Goal: Task Accomplishment & Management: Use online tool/utility

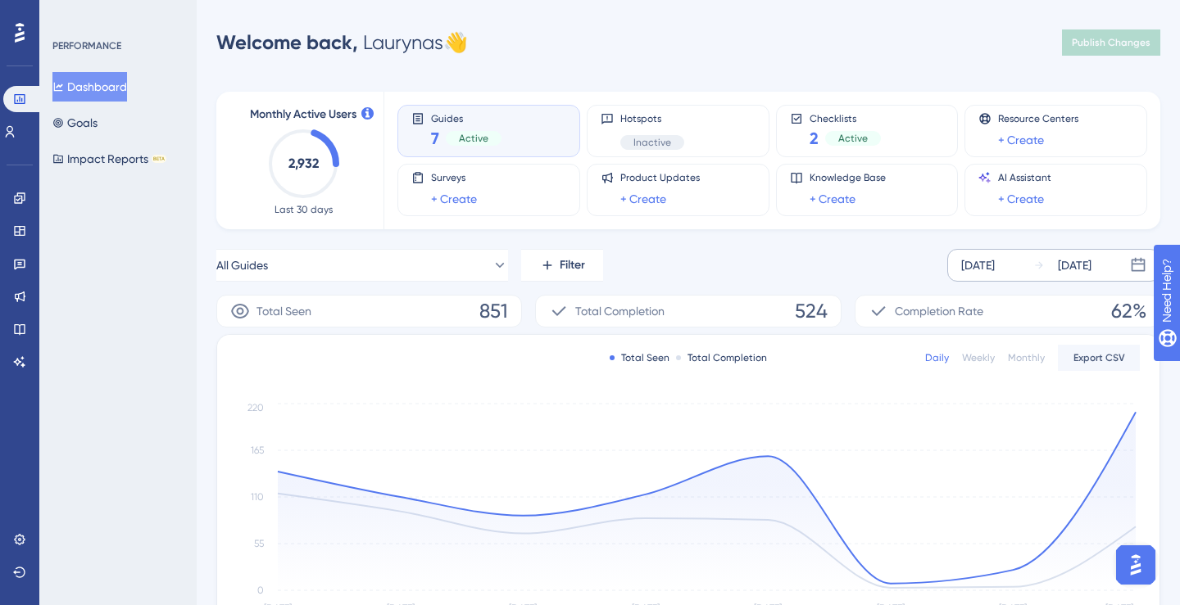
click at [995, 257] on div "Sep 16 2025" at bounding box center [978, 266] width 34 height 20
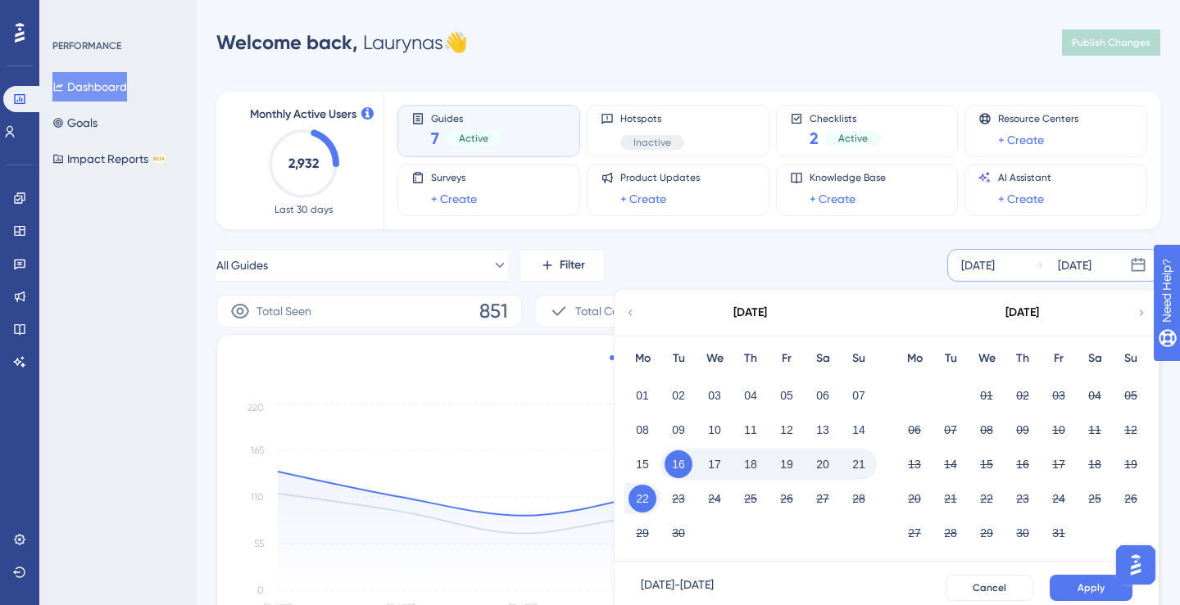
click at [785, 463] on button "19" at bounding box center [787, 465] width 28 height 28
click at [1082, 593] on span "Apply" at bounding box center [1090, 588] width 27 height 13
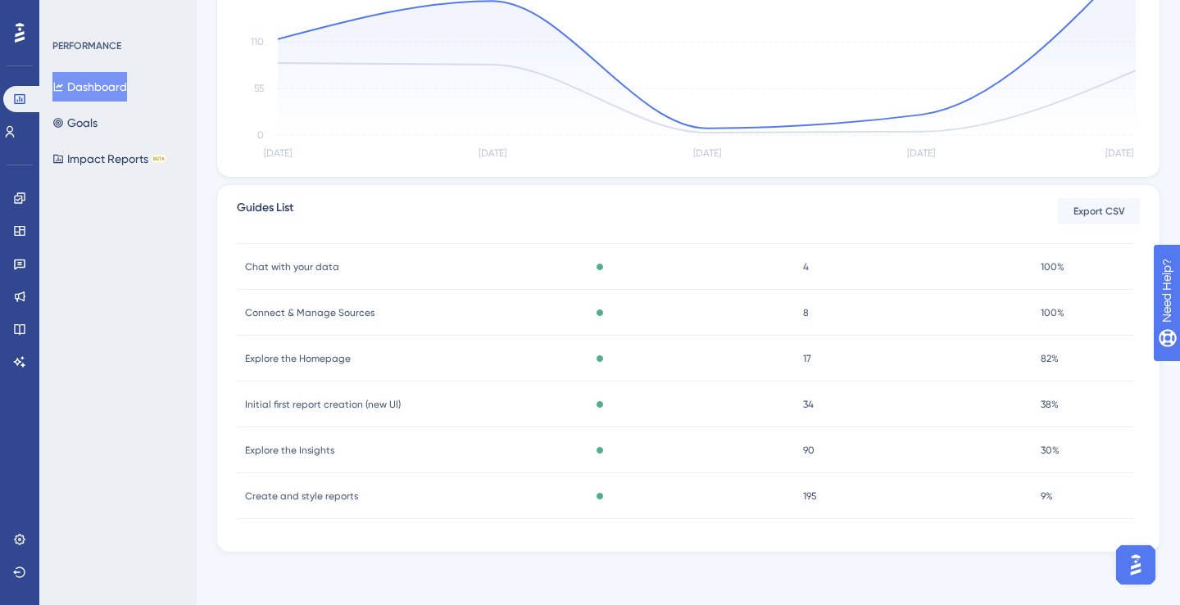
scroll to position [70, 0]
click at [424, 499] on div "Create and style reports Create and style reports" at bounding box center [407, 498] width 340 height 46
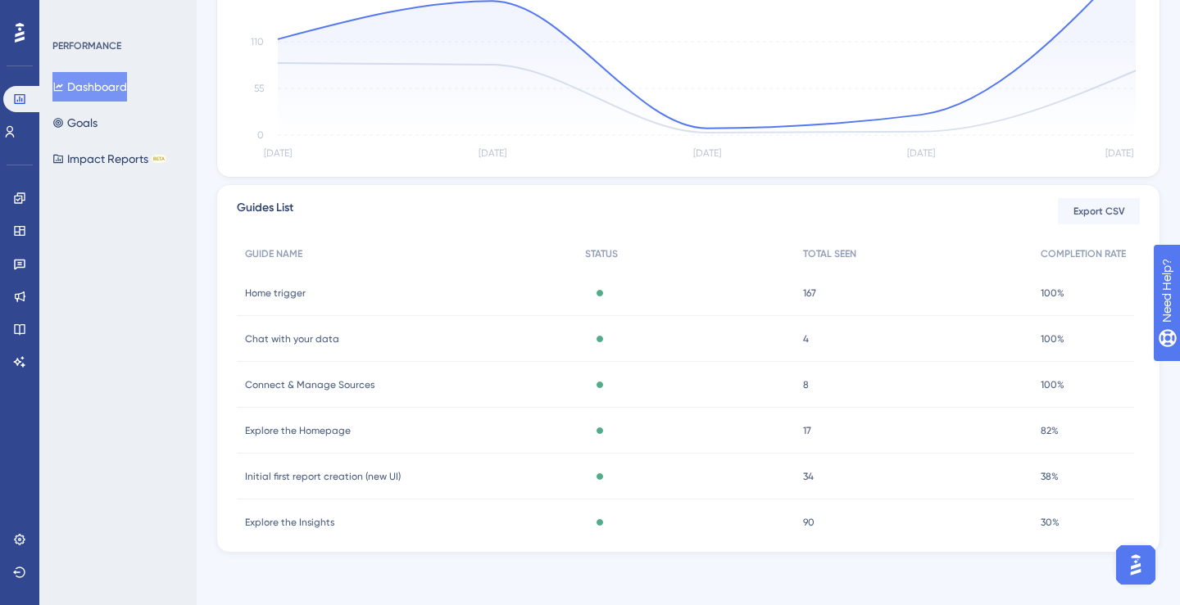
scroll to position [72, 0]
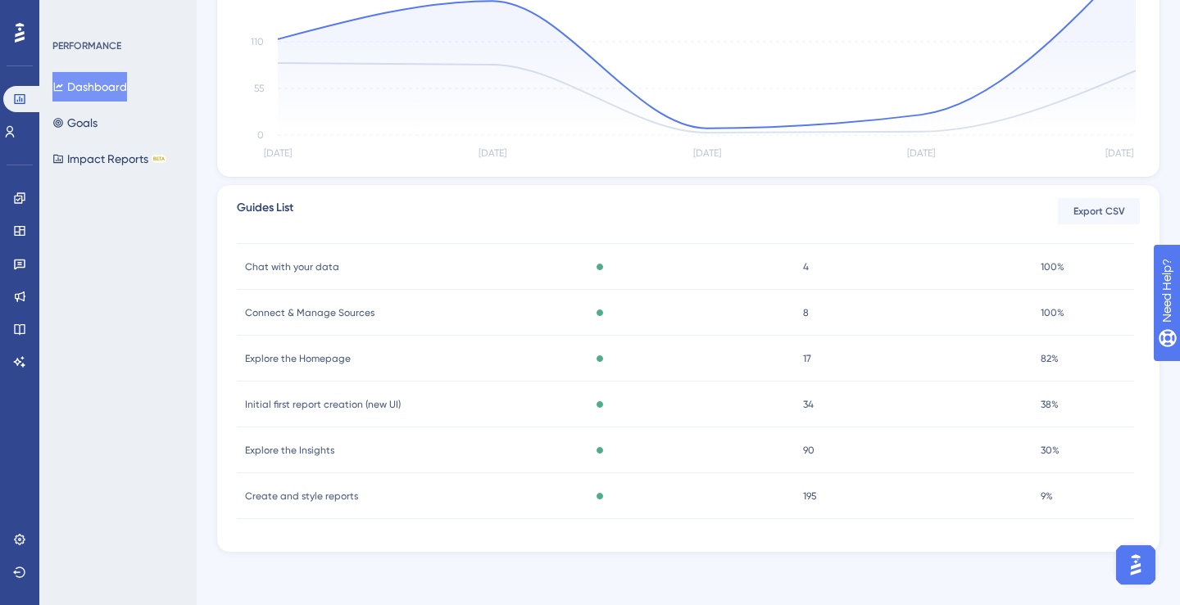
click at [431, 407] on div "Initial first report creation (new UI) Initial first report creation (new UI)" at bounding box center [407, 405] width 340 height 46
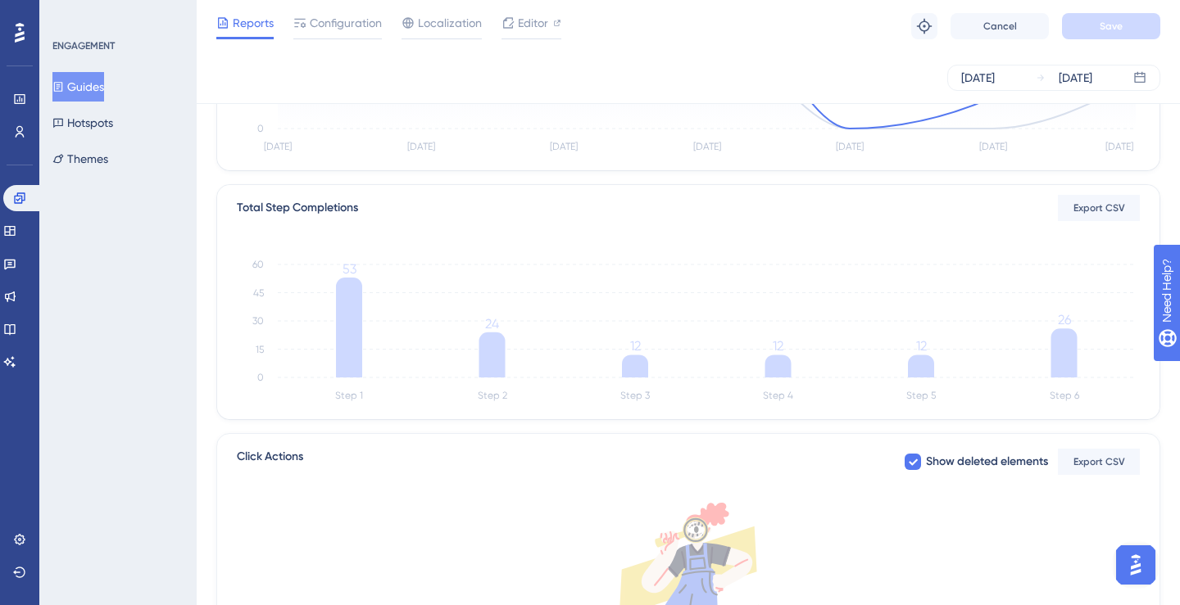
scroll to position [306, 0]
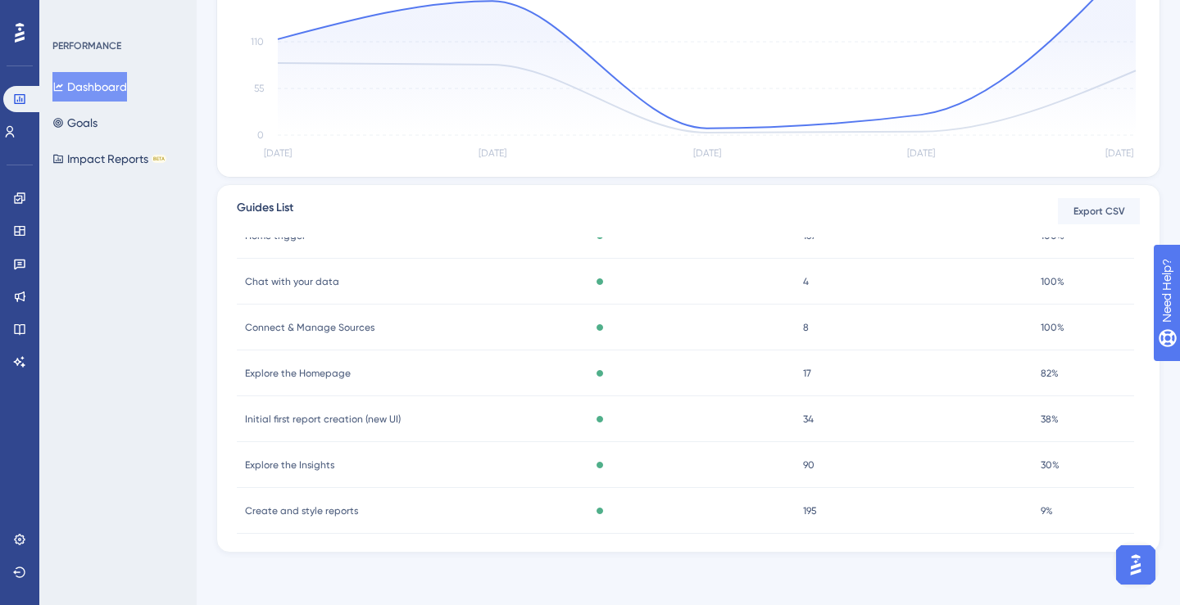
scroll to position [72, 0]
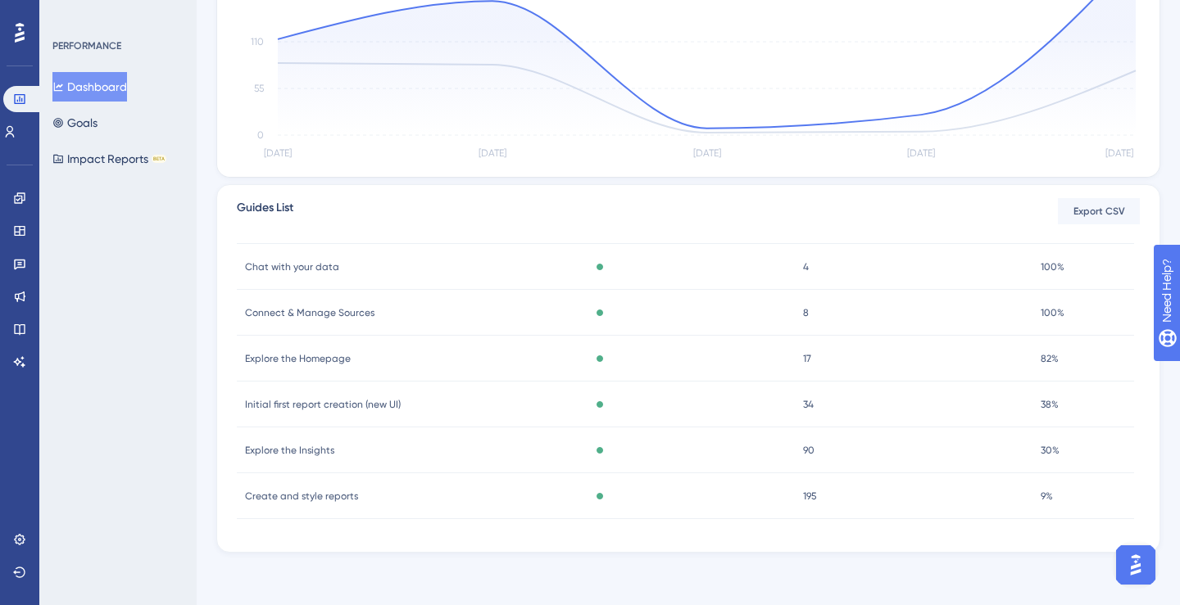
click at [344, 505] on div "Create and style reports Create and style reports" at bounding box center [407, 497] width 340 height 46
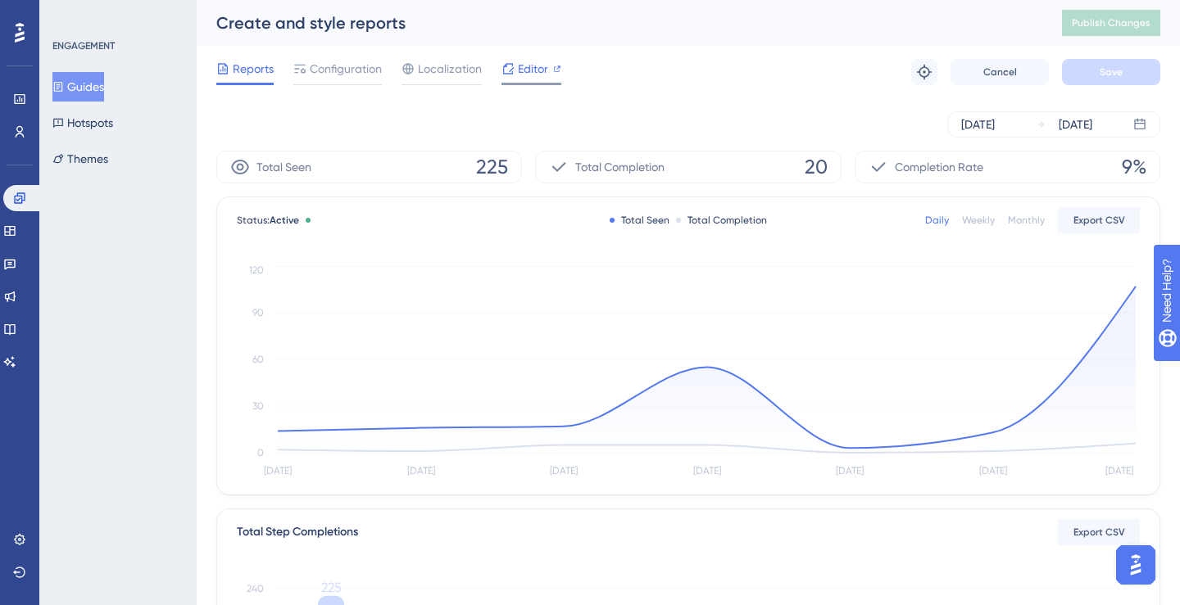
click at [524, 81] on div "Editor" at bounding box center [531, 72] width 60 height 26
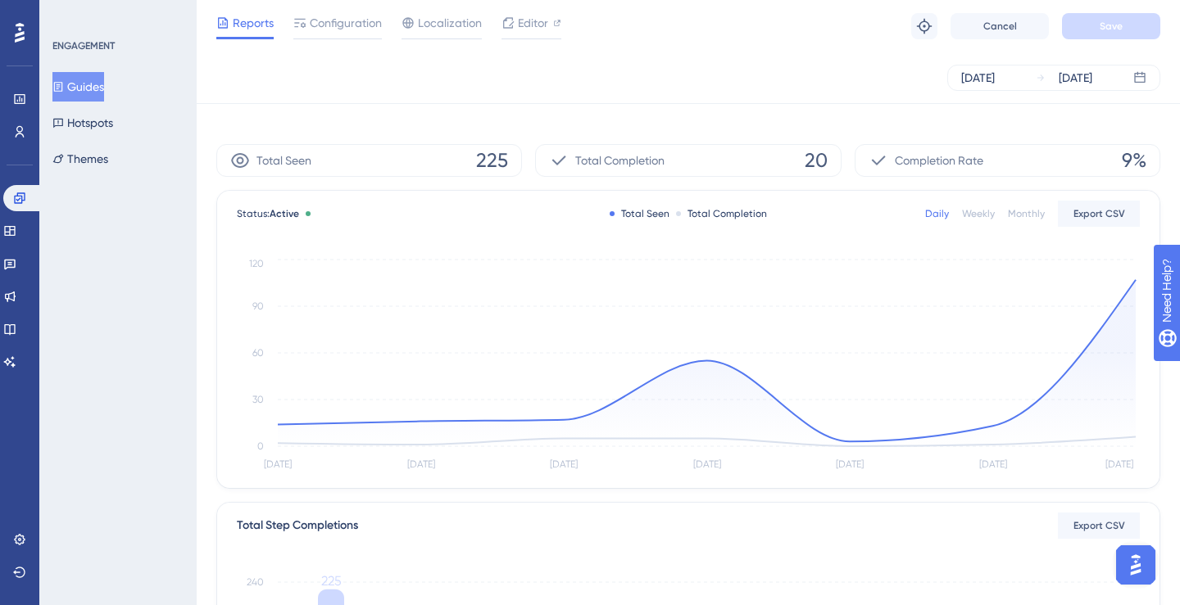
scroll to position [306, 0]
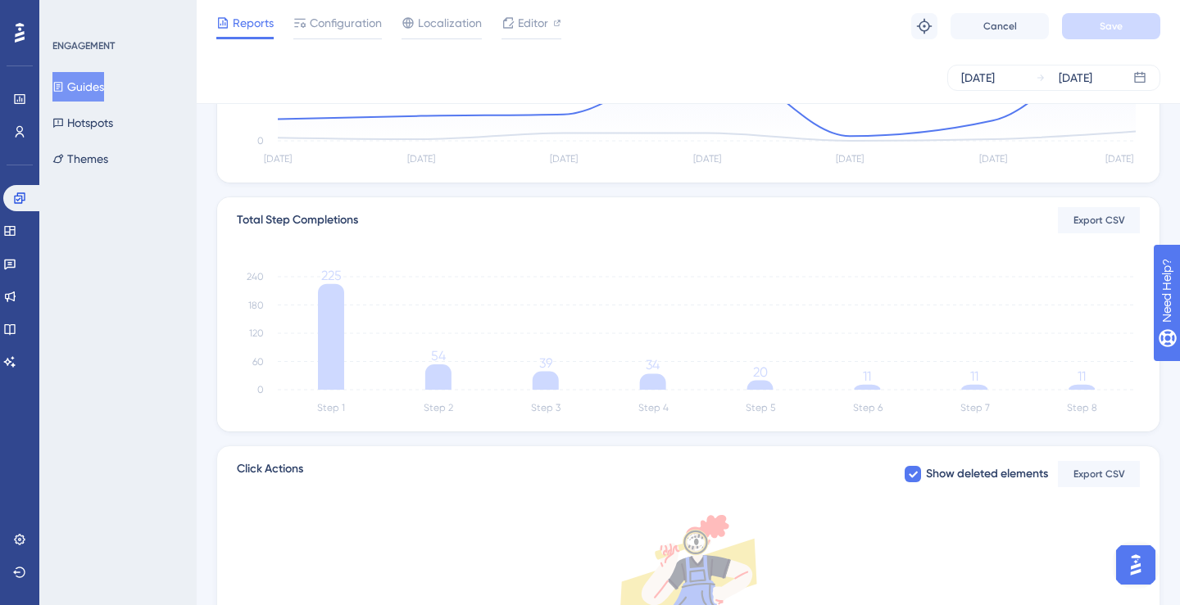
scroll to position [456, 0]
